Goal: Information Seeking & Learning: Learn about a topic

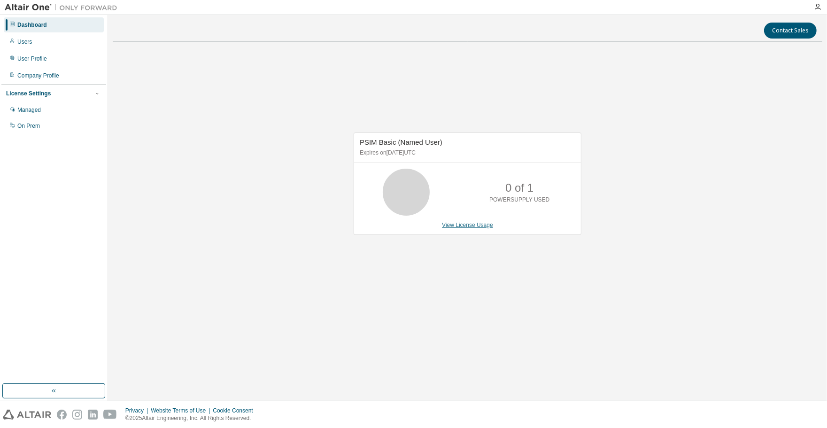
click at [469, 225] on link "View License Usage" at bounding box center [467, 225] width 51 height 7
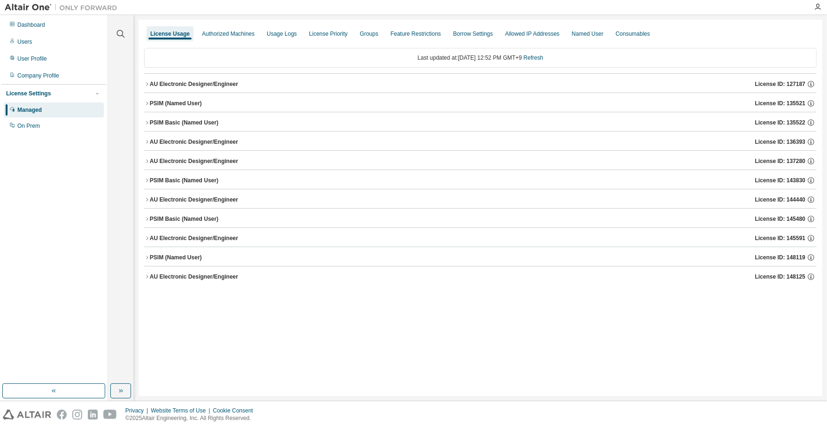
click at [181, 101] on div "PSIM (Named User)" at bounding box center [176, 104] width 52 height 8
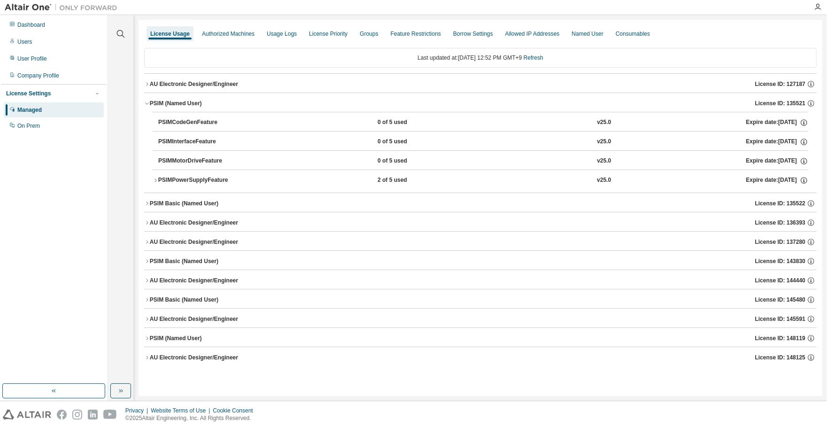
click at [187, 174] on button "PSIMPowerSupplyFeature 2 of 5 used v25.0 Expire date: [DATE]" at bounding box center [480, 180] width 655 height 21
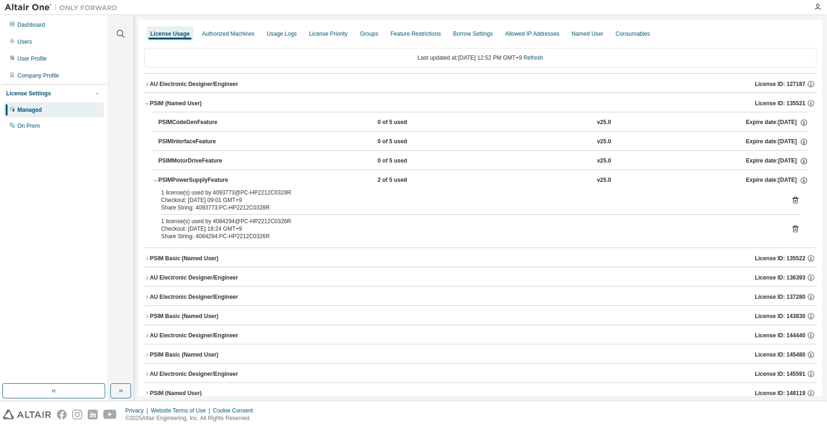
click at [200, 180] on div "PSIMPowerSupplyFeature" at bounding box center [200, 180] width 84 height 8
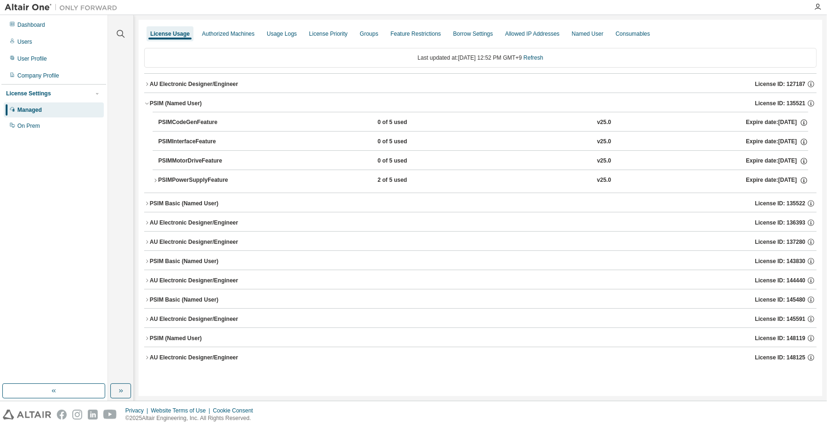
click at [183, 108] on button "PSIM (Named User) License ID: 135521" at bounding box center [480, 103] width 672 height 21
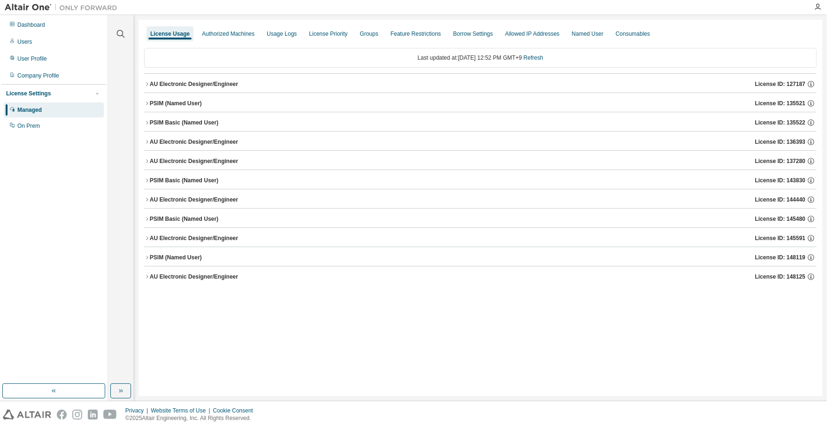
click at [189, 124] on div "PSIM Basic (Named User)" at bounding box center [184, 123] width 69 height 8
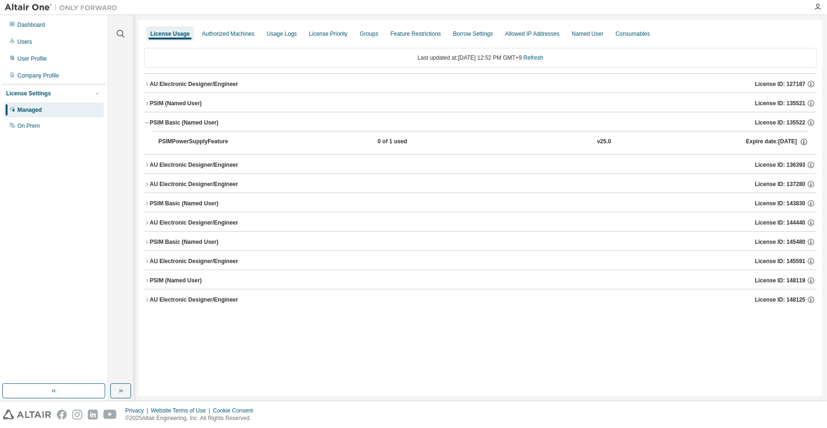
click at [767, 142] on div "Expire date: [DATE]" at bounding box center [777, 142] width 62 height 8
click at [800, 142] on icon "button" at bounding box center [803, 142] width 8 height 8
click at [185, 124] on div "PSIM Basic (Named User)" at bounding box center [184, 123] width 69 height 8
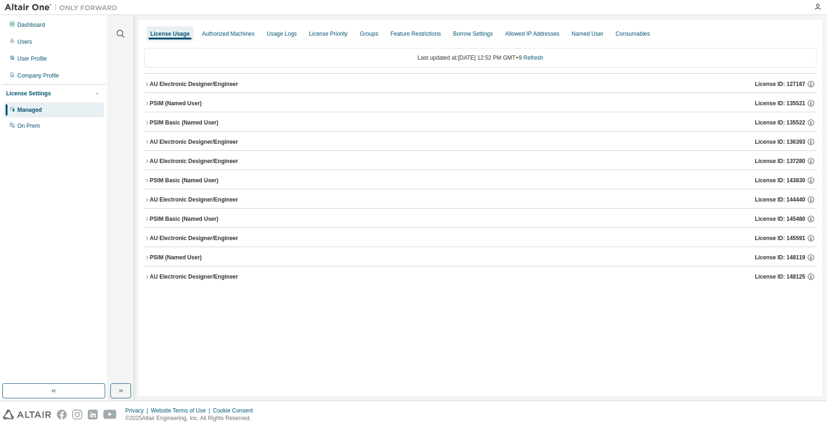
click at [215, 180] on div "PSIM Basic (Named User)" at bounding box center [184, 180] width 69 height 8
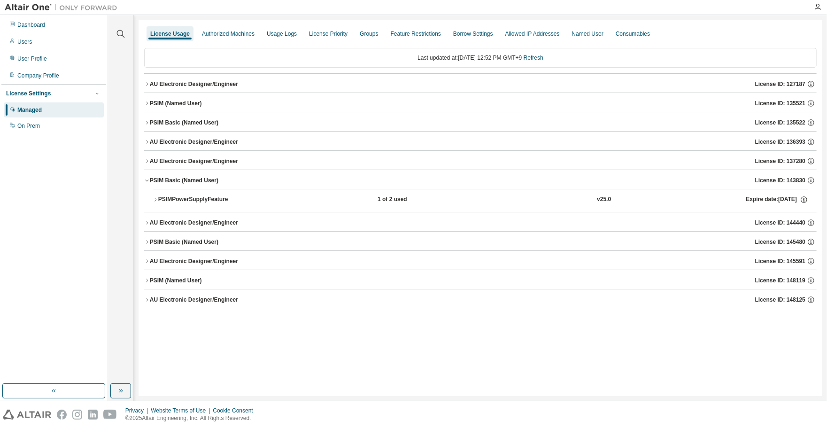
click at [215, 178] on div "PSIM Basic (Named User)" at bounding box center [184, 180] width 69 height 8
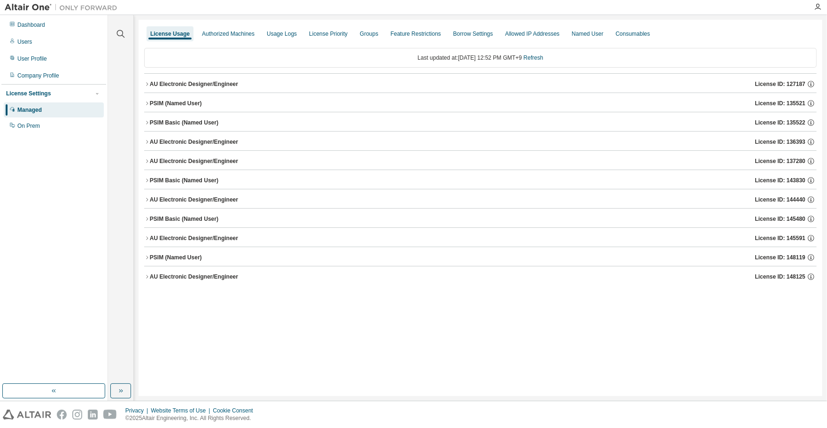
click at [191, 256] on div "PSIM (Named User)" at bounding box center [176, 257] width 52 height 8
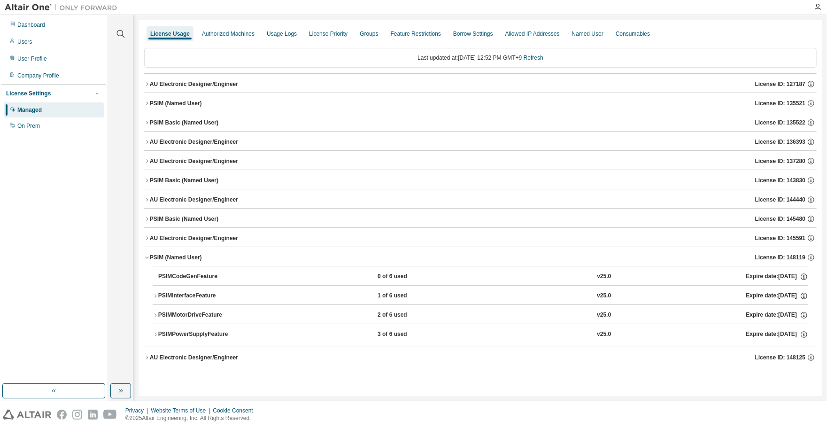
click at [208, 336] on div "PSIMPowerSupplyFeature" at bounding box center [200, 334] width 84 height 8
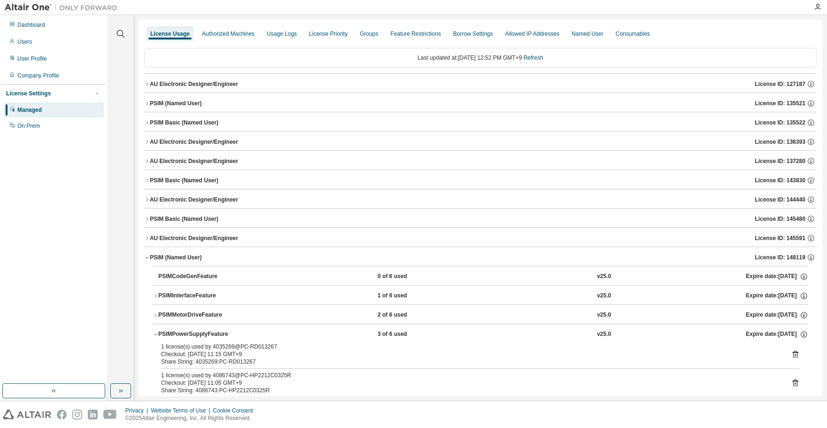
click at [208, 334] on div "PSIMPowerSupplyFeature" at bounding box center [200, 334] width 84 height 8
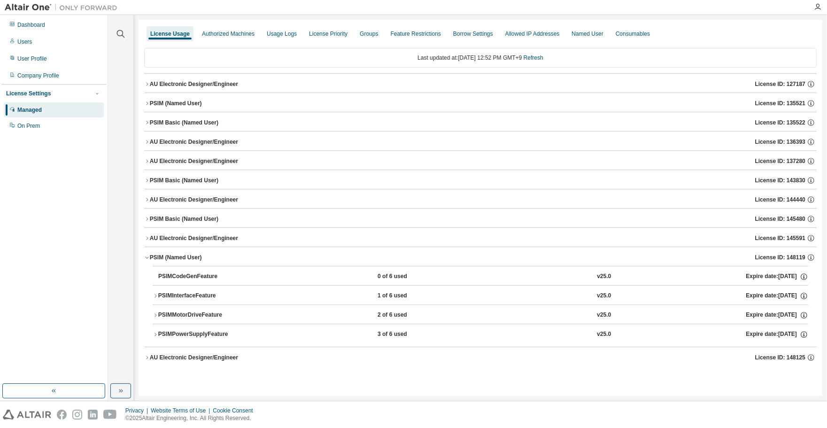
click at [178, 261] on button "PSIM (Named User) License ID: 148119" at bounding box center [480, 257] width 672 height 21
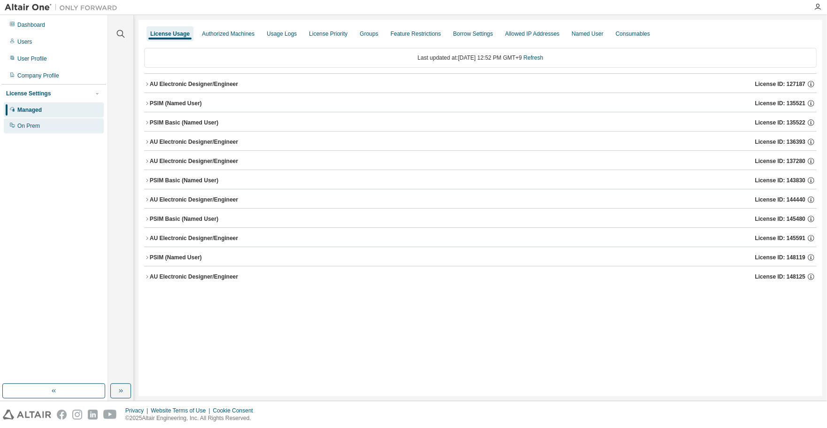
click at [71, 120] on div "On Prem" at bounding box center [54, 125] width 100 height 15
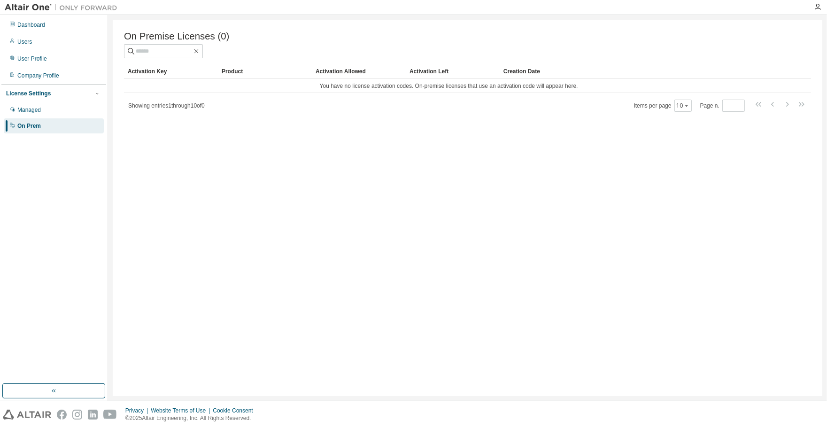
click at [66, 95] on div "License Settings" at bounding box center [53, 93] width 95 height 8
click at [60, 73] on div "Company Profile" at bounding box center [54, 75] width 100 height 15
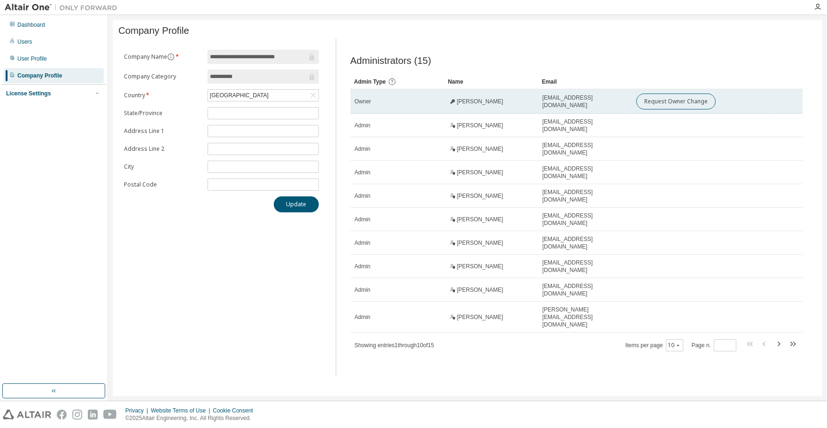
click at [452, 104] on icon at bounding box center [452, 101] width 5 height 5
click at [503, 105] on div "[PERSON_NAME]" at bounding box center [490, 102] width 85 height 8
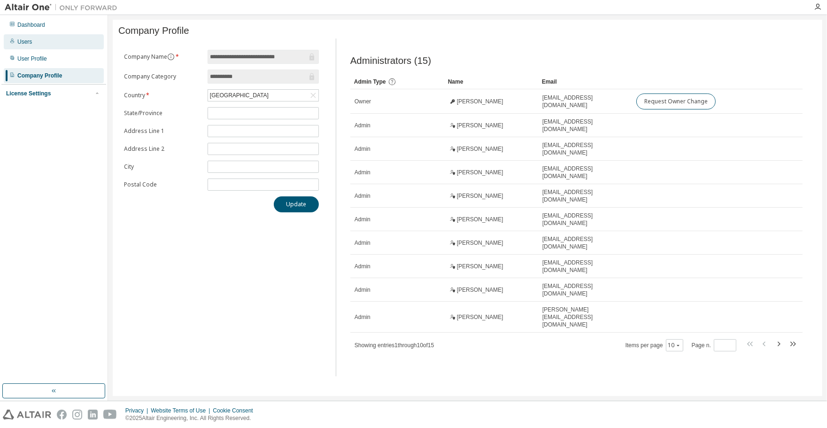
click at [66, 48] on div "Users" at bounding box center [54, 41] width 100 height 15
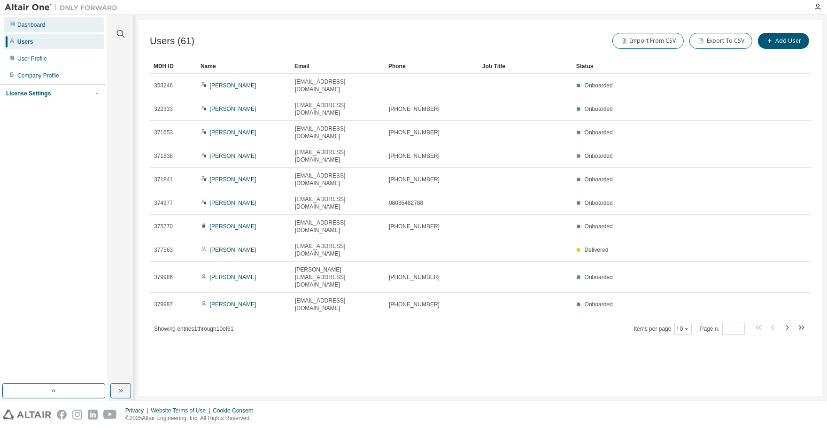
click at [66, 24] on div "Dashboard" at bounding box center [54, 24] width 100 height 15
